Goal: Complete application form

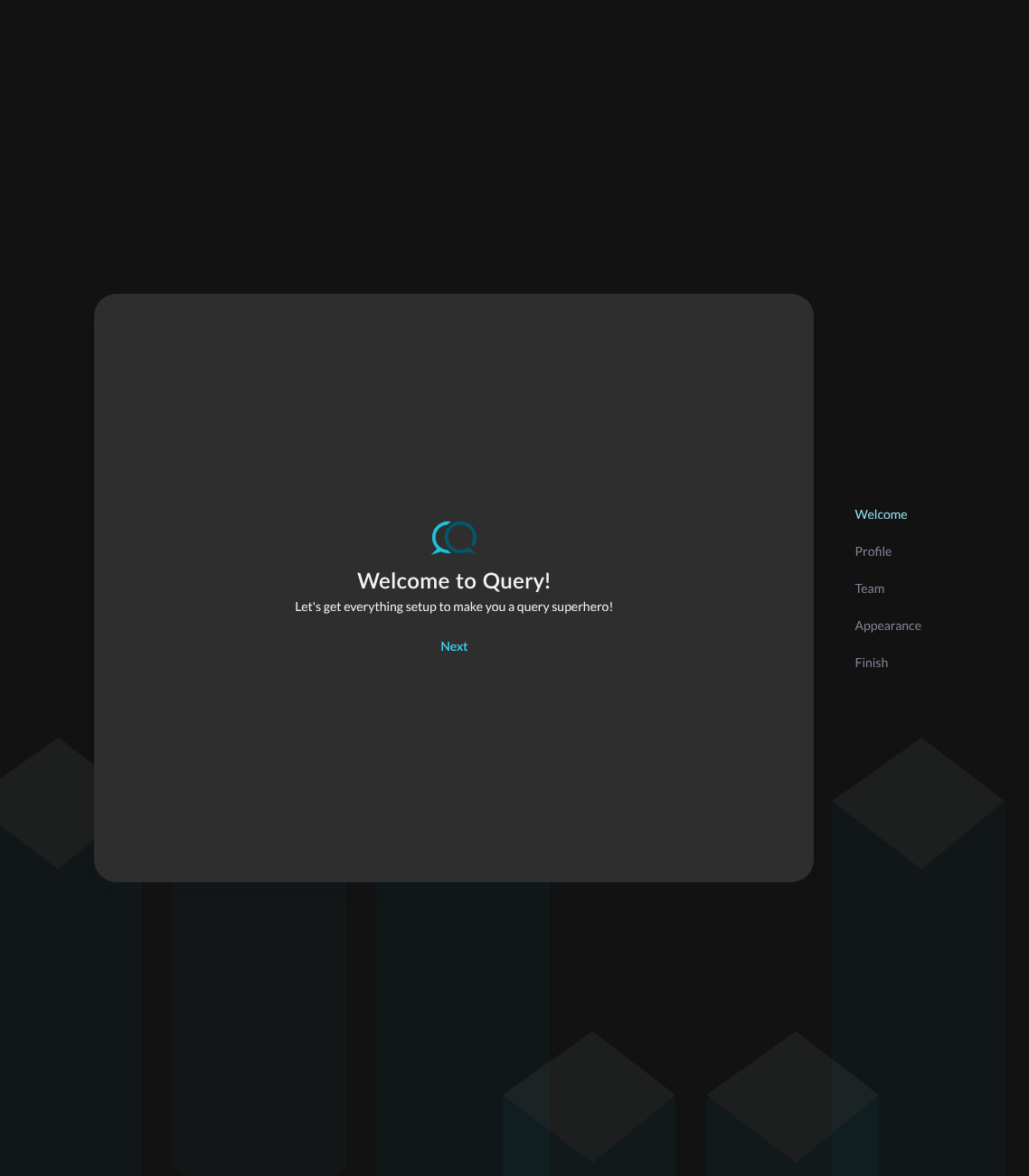
click at [472, 651] on button "Next" at bounding box center [453, 648] width 48 height 29
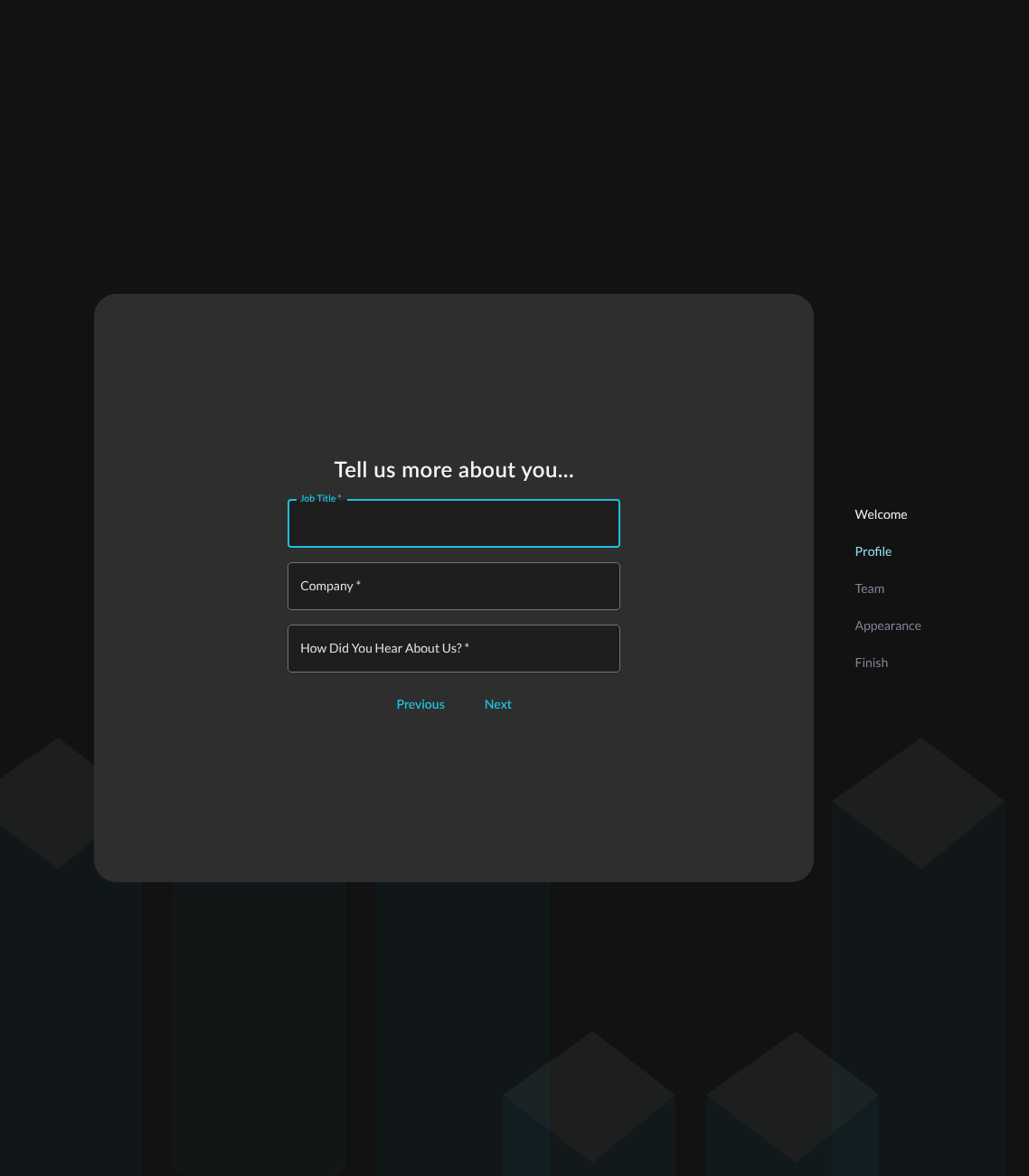
click at [386, 527] on input "Job Title   *" at bounding box center [459, 523] width 322 height 48
type input "Detection Engineer"
click at [399, 586] on input "Company   *" at bounding box center [459, 586] width 322 height 48
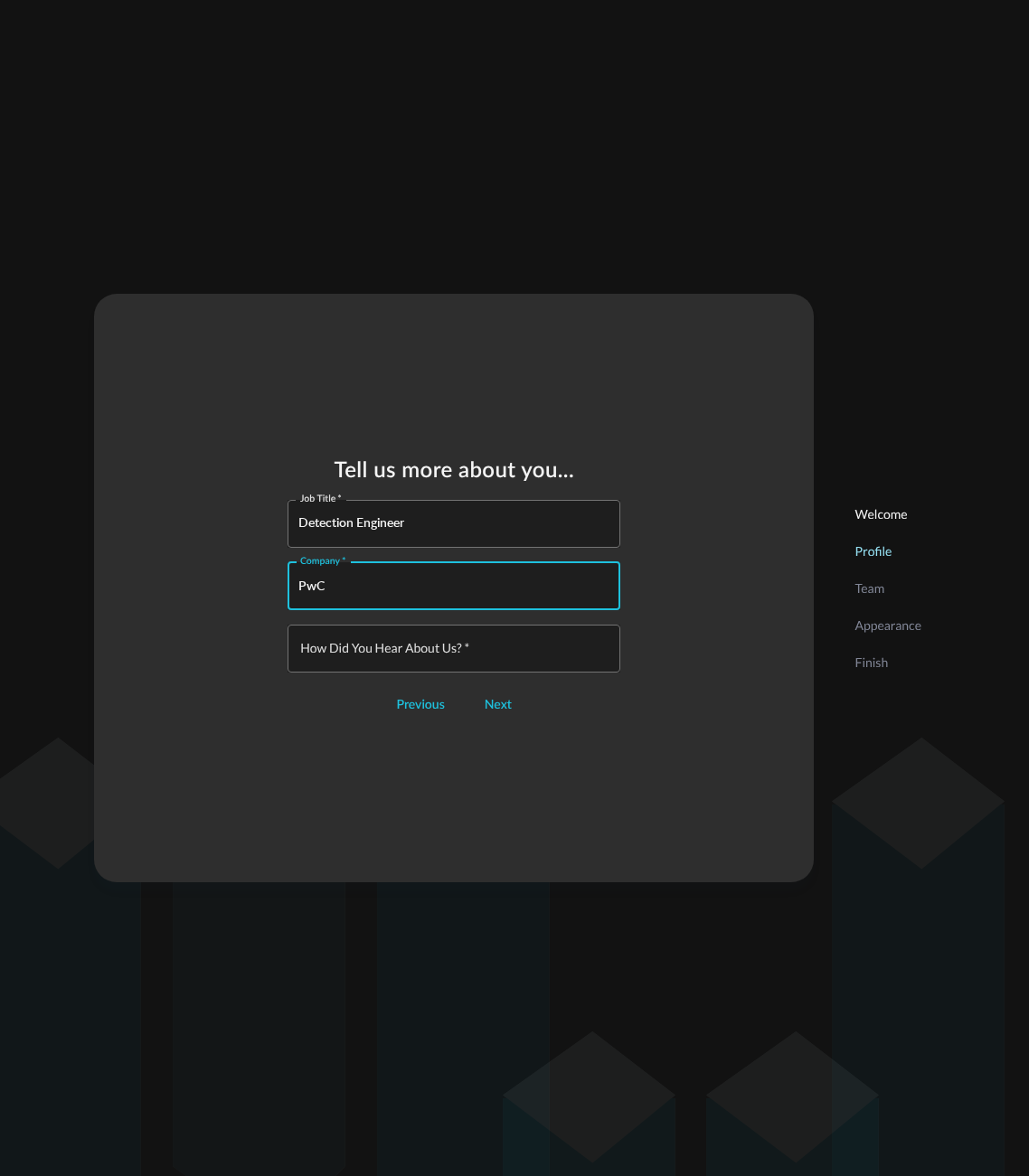
type input "PwC"
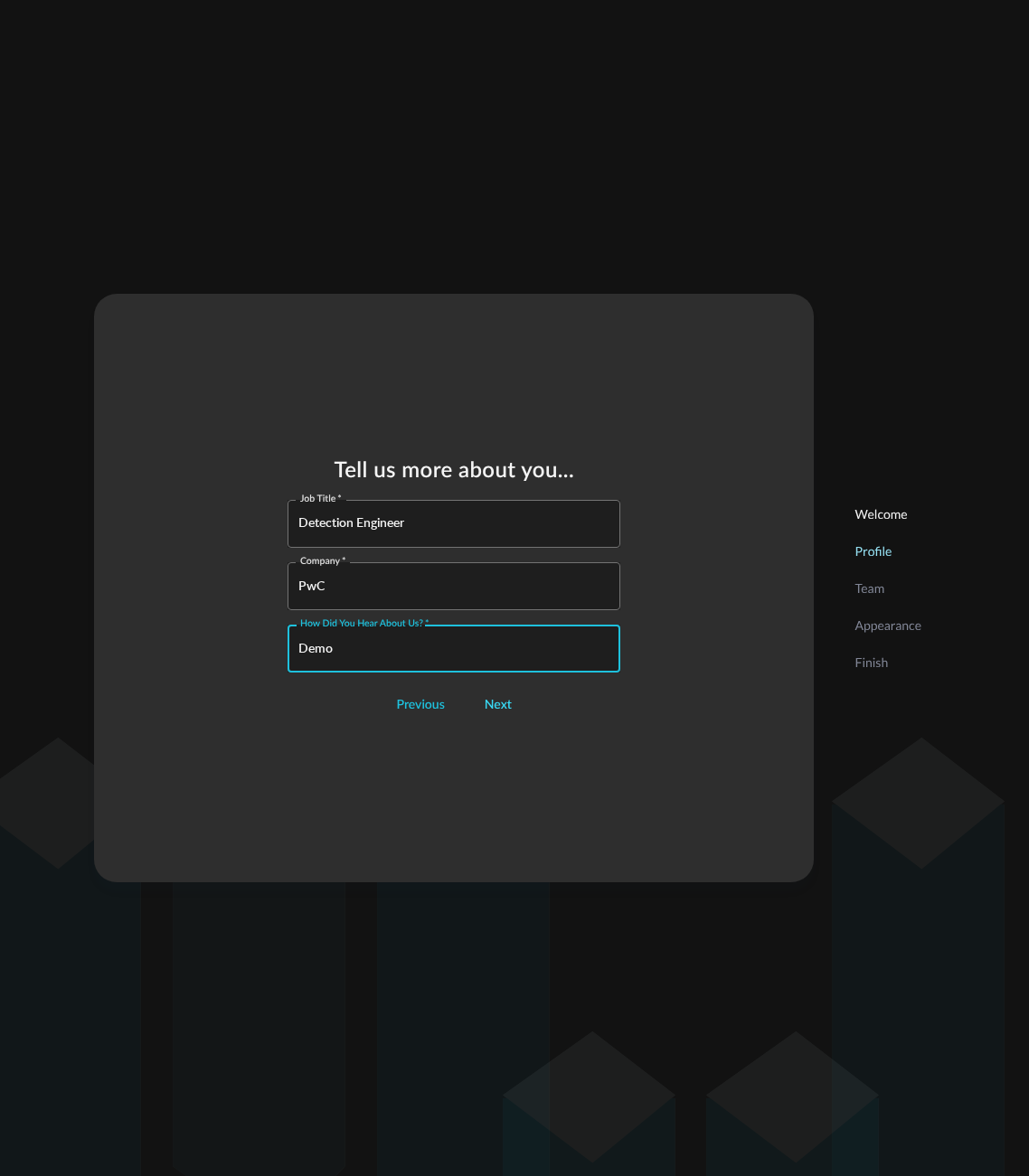
type input "Demo"
click at [507, 699] on div "Next" at bounding box center [498, 705] width 27 height 23
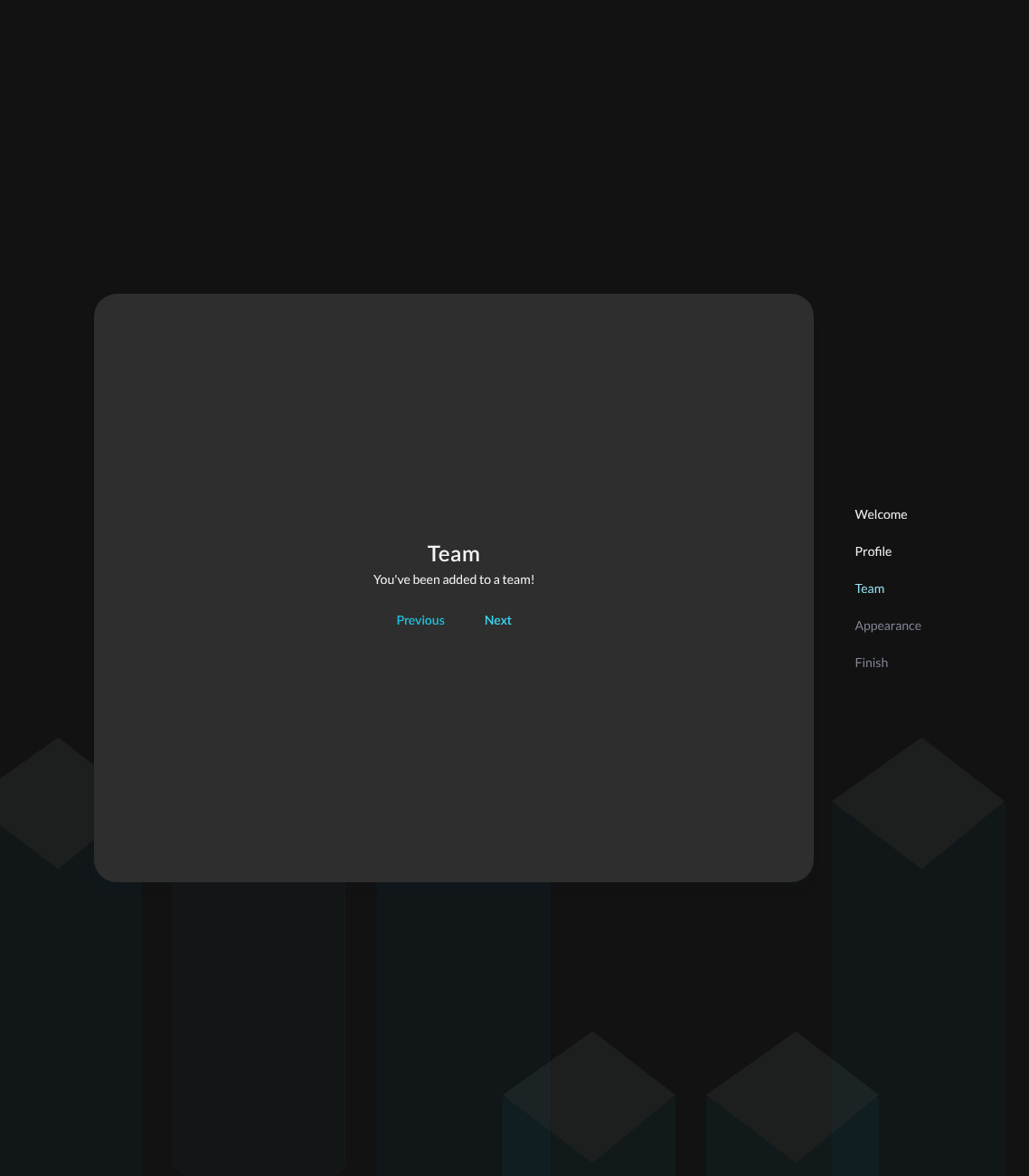
click at [497, 620] on div "Next" at bounding box center [498, 621] width 27 height 23
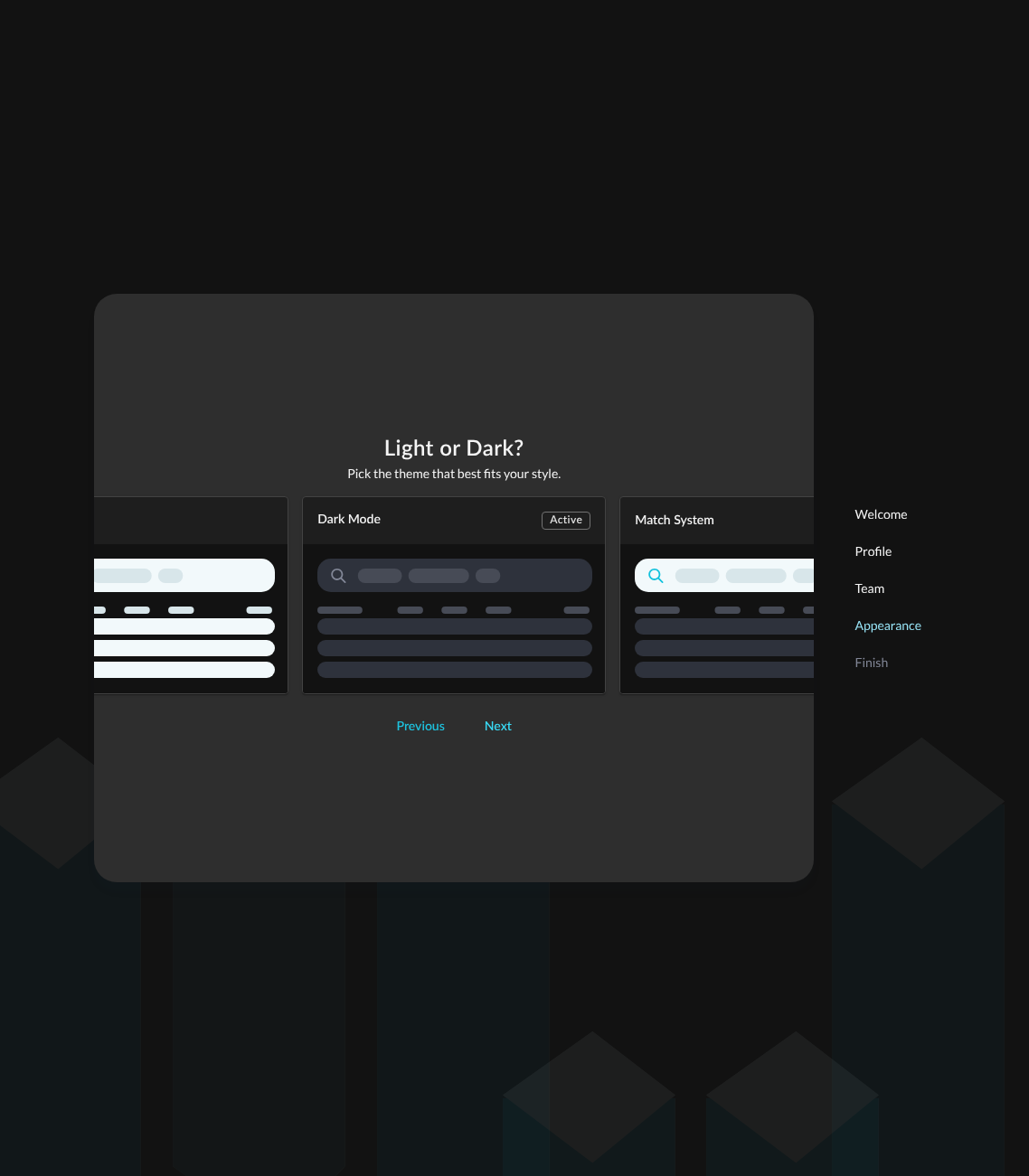
click at [492, 728] on div "Next" at bounding box center [498, 727] width 27 height 23
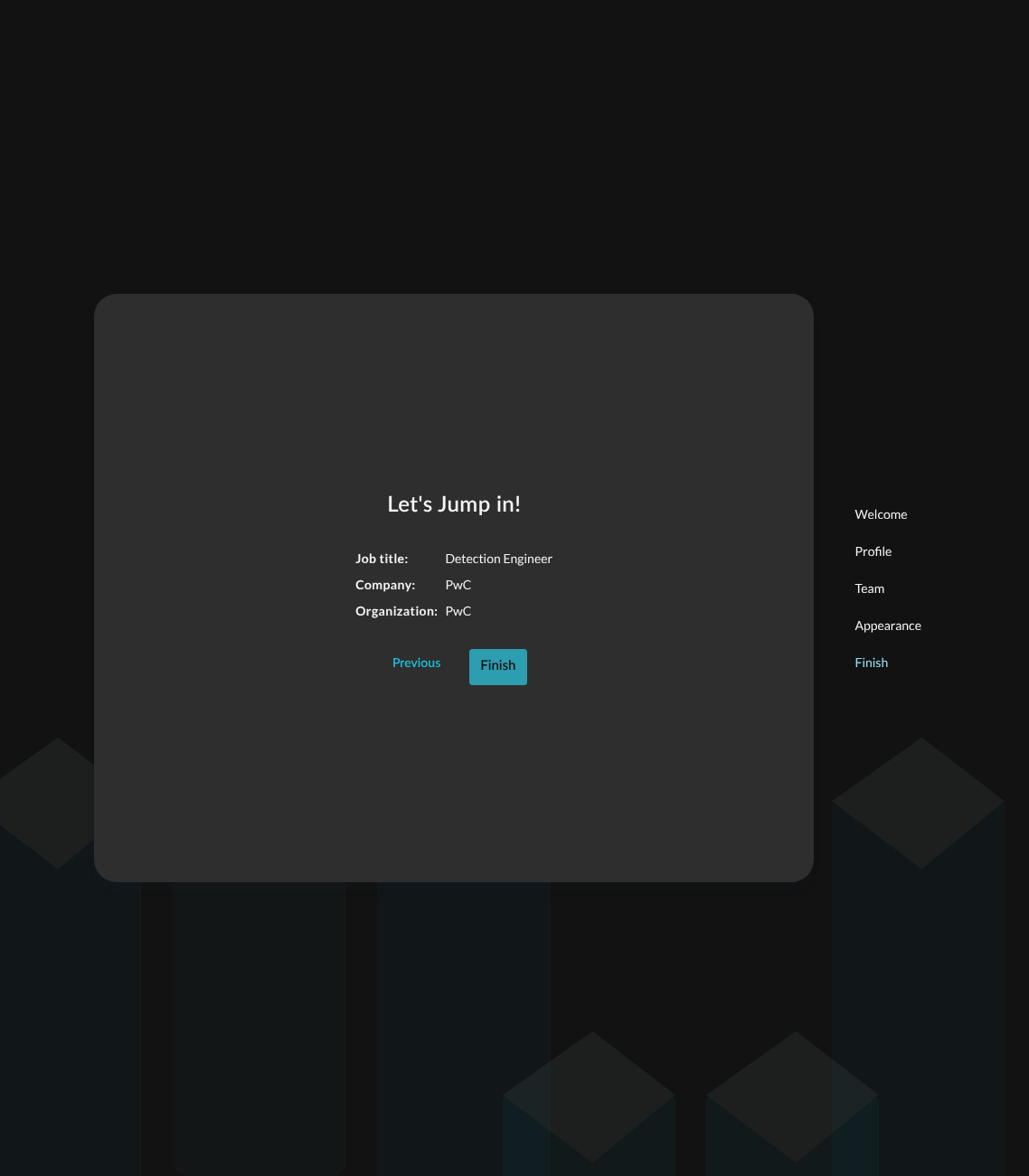
click at [496, 672] on div "Finish" at bounding box center [498, 667] width 36 height 24
